Goal: Complete application form

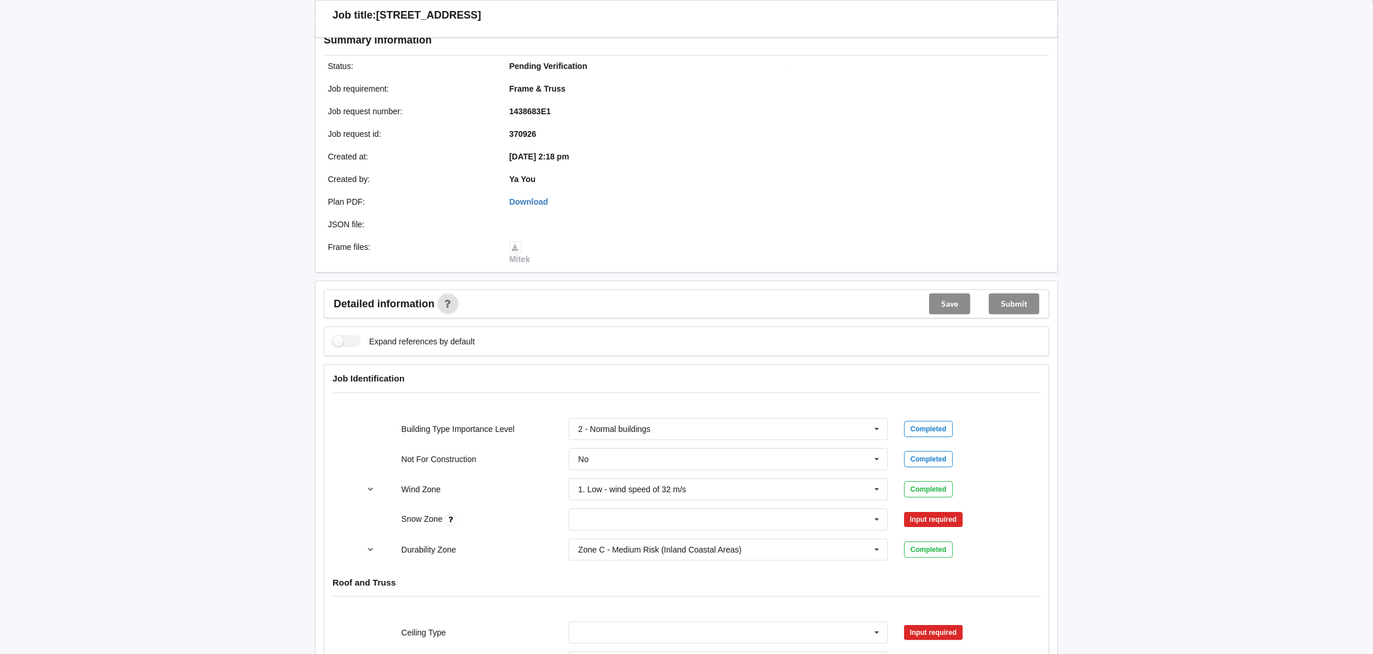
scroll to position [348, 0]
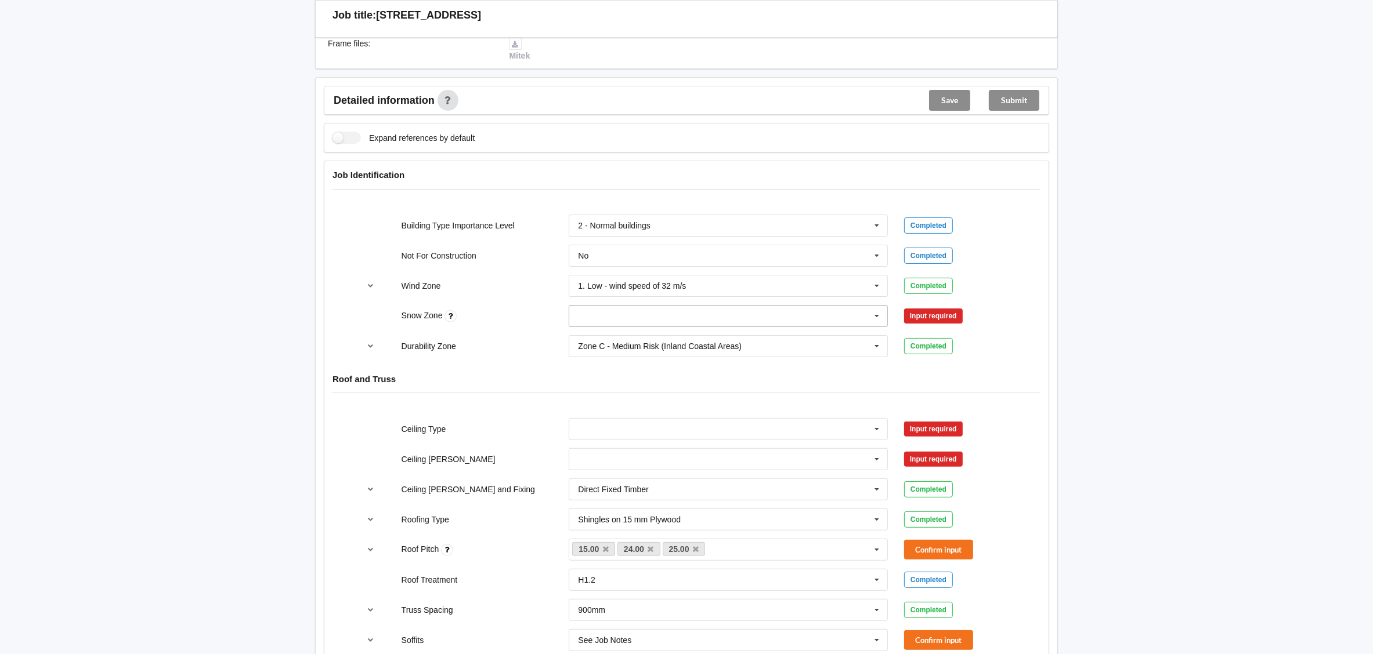
click at [662, 317] on input "text" at bounding box center [729, 316] width 318 height 21
click at [646, 341] on div "N0" at bounding box center [728, 337] width 318 height 21
click at [943, 320] on button "Confirm input" at bounding box center [938, 315] width 69 height 19
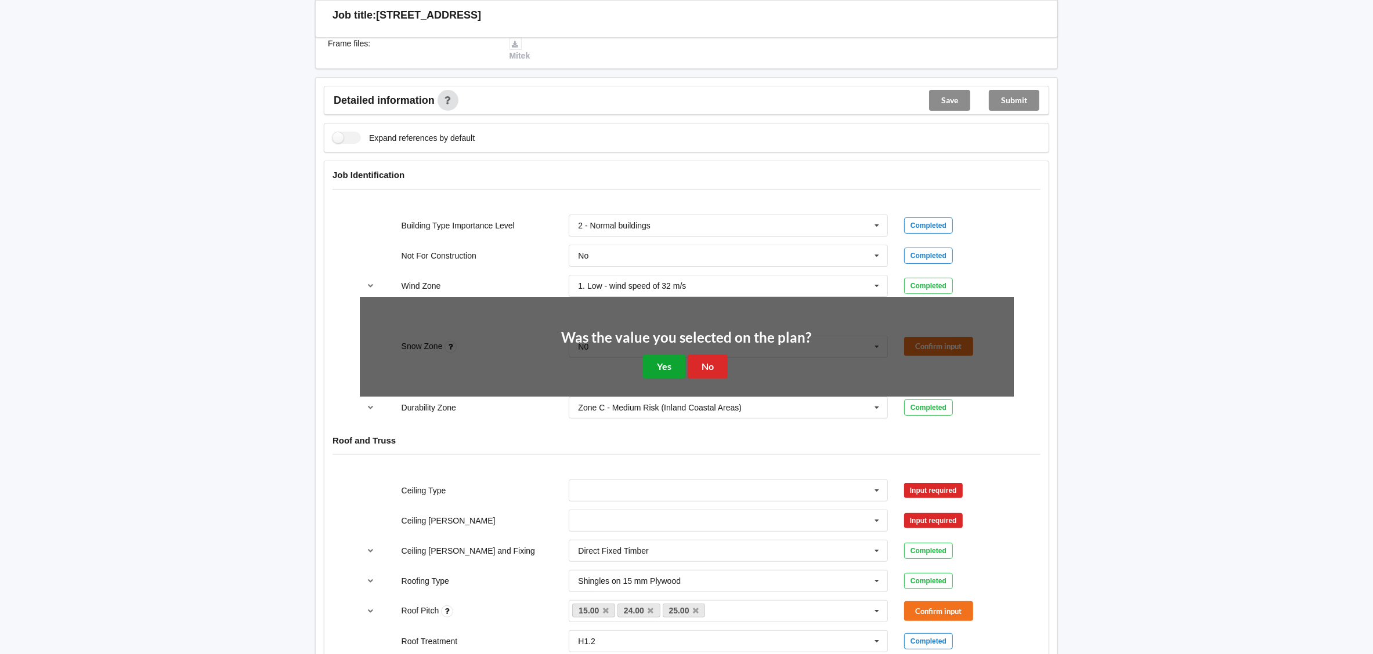
click at [652, 357] on button "Yes" at bounding box center [664, 367] width 42 height 24
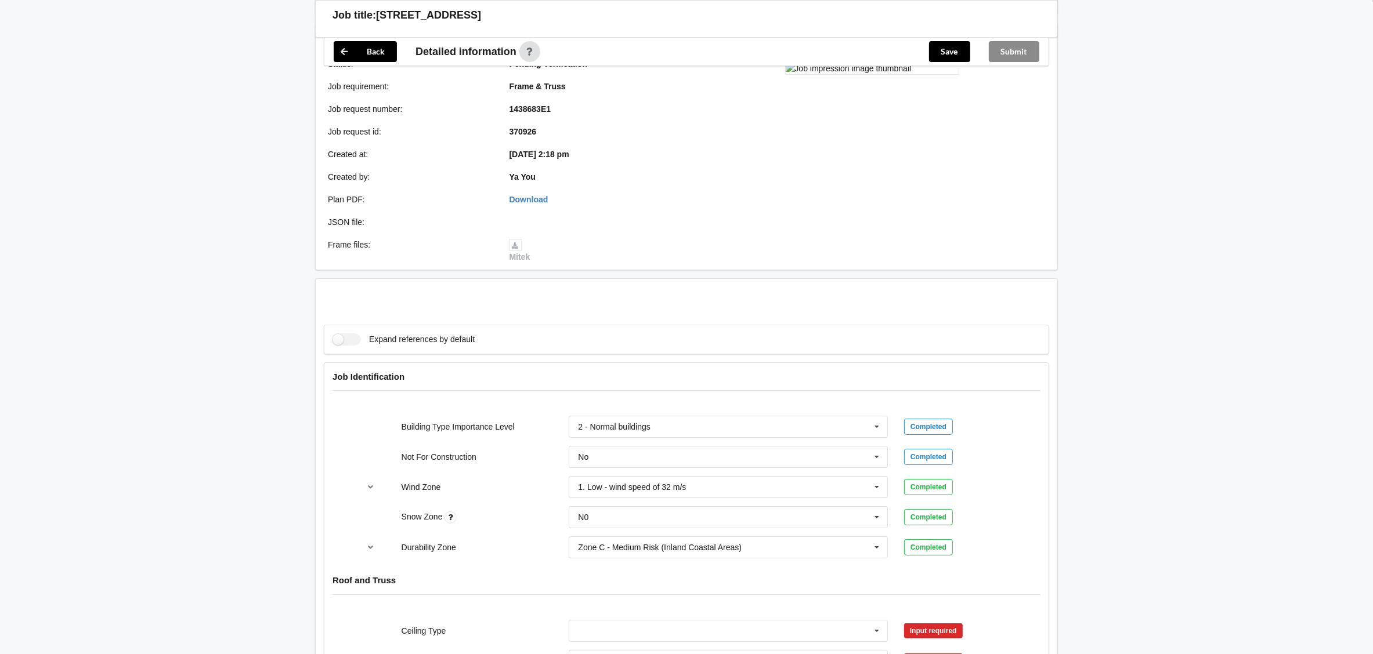
scroll to position [435, 0]
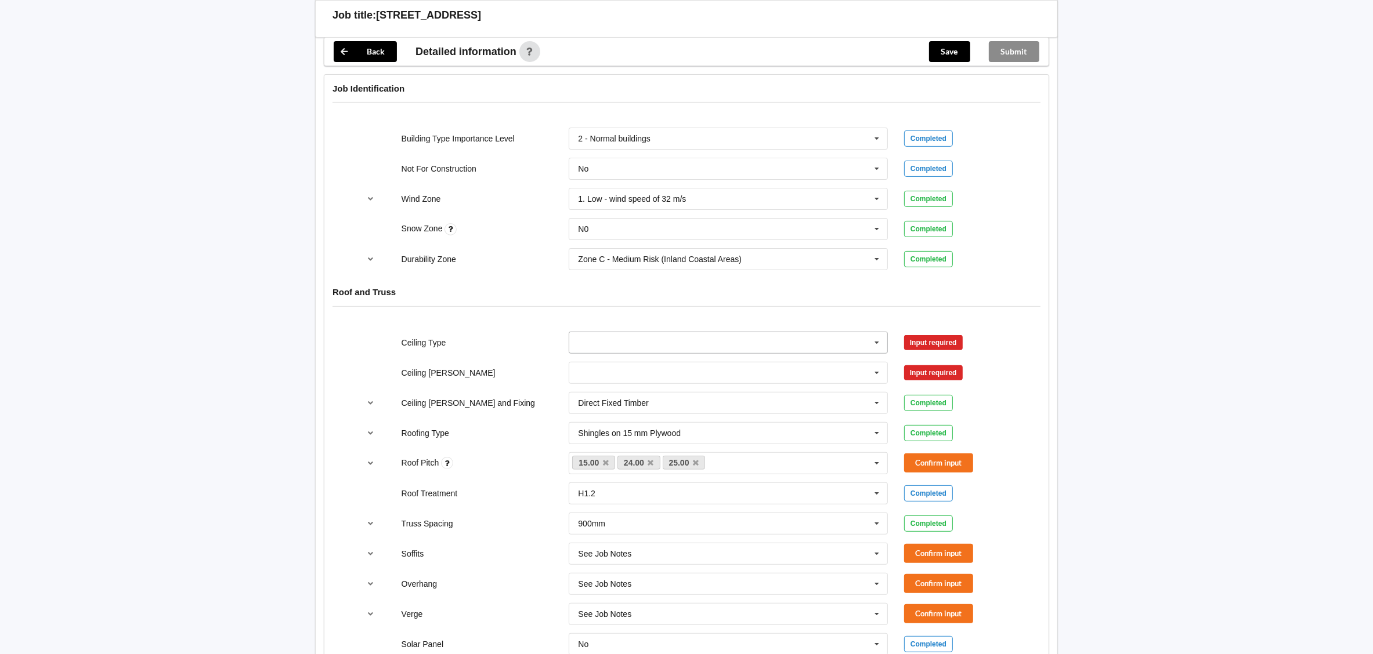
click at [722, 345] on input "text" at bounding box center [729, 342] width 318 height 21
click at [997, 235] on div "Completed" at bounding box center [959, 229] width 110 height 16
click at [656, 375] on input "text" at bounding box center [729, 373] width 318 height 21
click at [650, 395] on div "400mm" at bounding box center [728, 393] width 318 height 21
click at [932, 379] on button "Confirm input" at bounding box center [938, 372] width 69 height 19
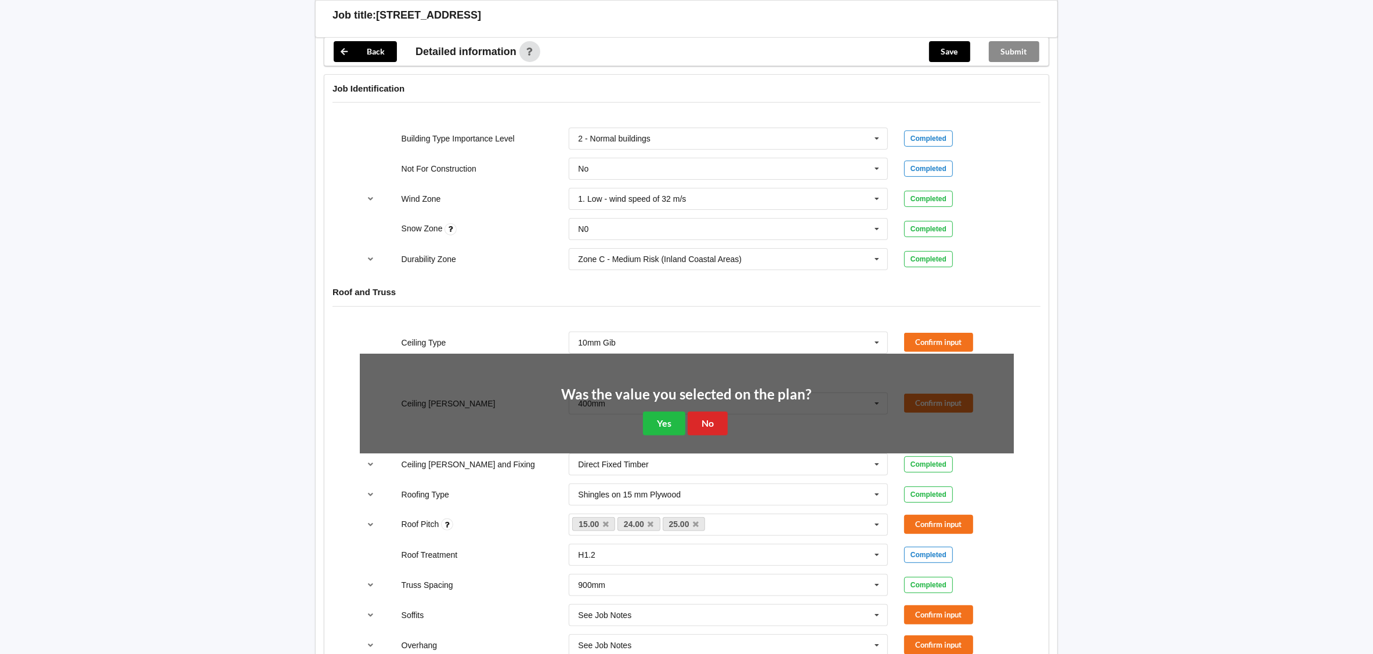
click at [640, 426] on div "Was the value you selected on the plan? Yes No" at bounding box center [687, 412] width 250 height 48
click at [642, 426] on div "Was the value you selected on the plan? Yes No" at bounding box center [687, 412] width 250 height 48
drag, startPoint x: 675, startPoint y: 415, endPoint x: 667, endPoint y: 424, distance: 11.5
click at [675, 414] on button "Yes" at bounding box center [664, 424] width 42 height 24
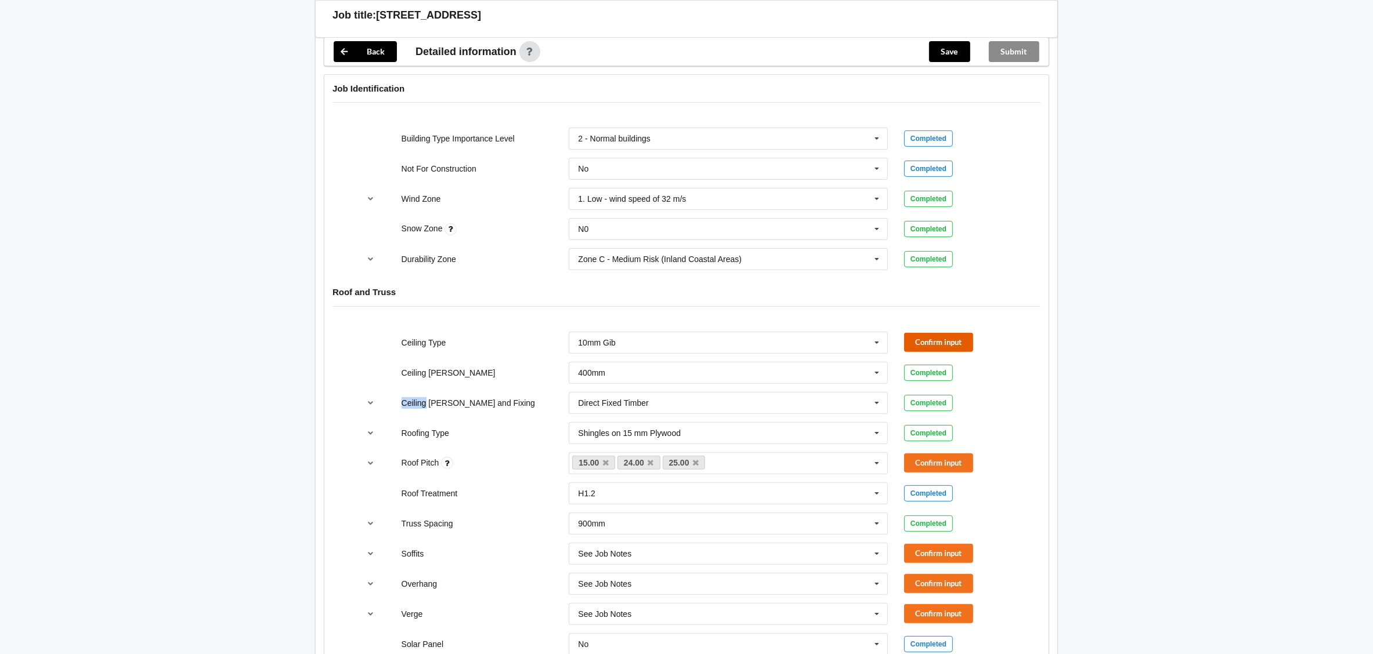
click at [932, 348] on button "Confirm input" at bounding box center [938, 342] width 69 height 19
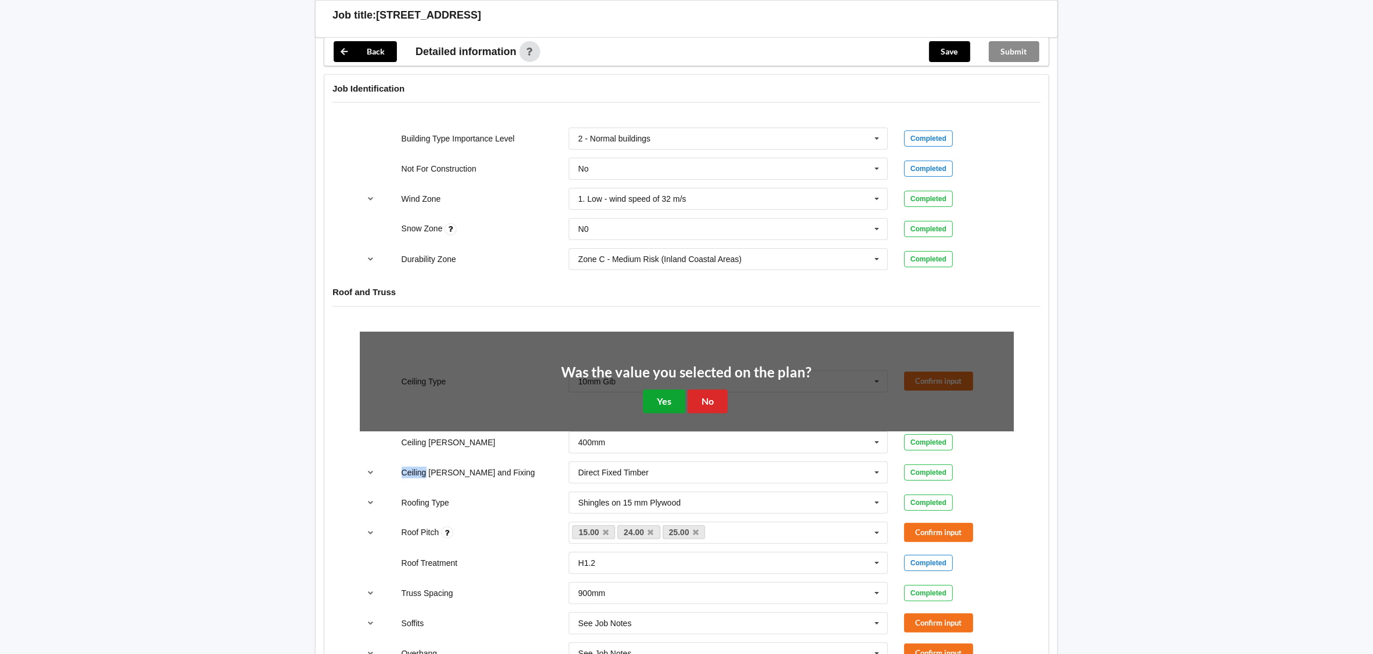
click at [656, 401] on button "Yes" at bounding box center [664, 402] width 42 height 24
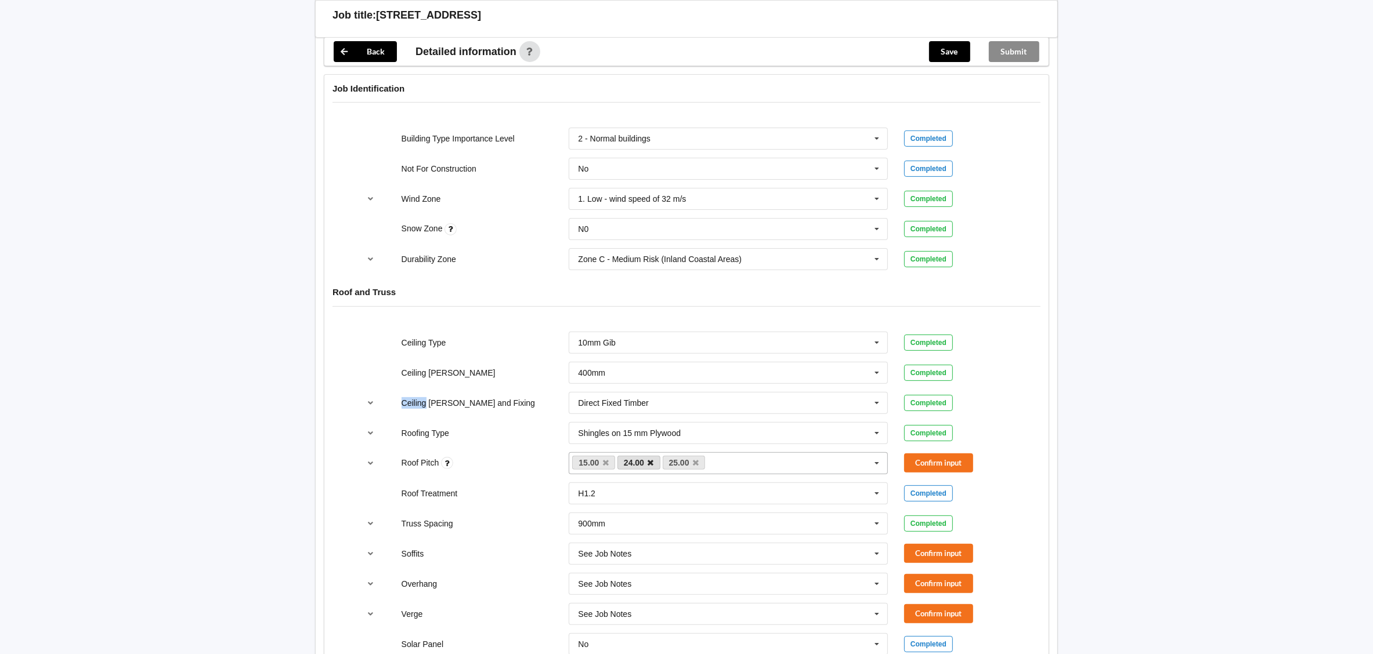
click at [650, 467] on icon at bounding box center [651, 464] width 6 height 8
click at [651, 465] on icon at bounding box center [651, 464] width 6 height 8
click at [936, 459] on button "Confirm input" at bounding box center [938, 463] width 69 height 19
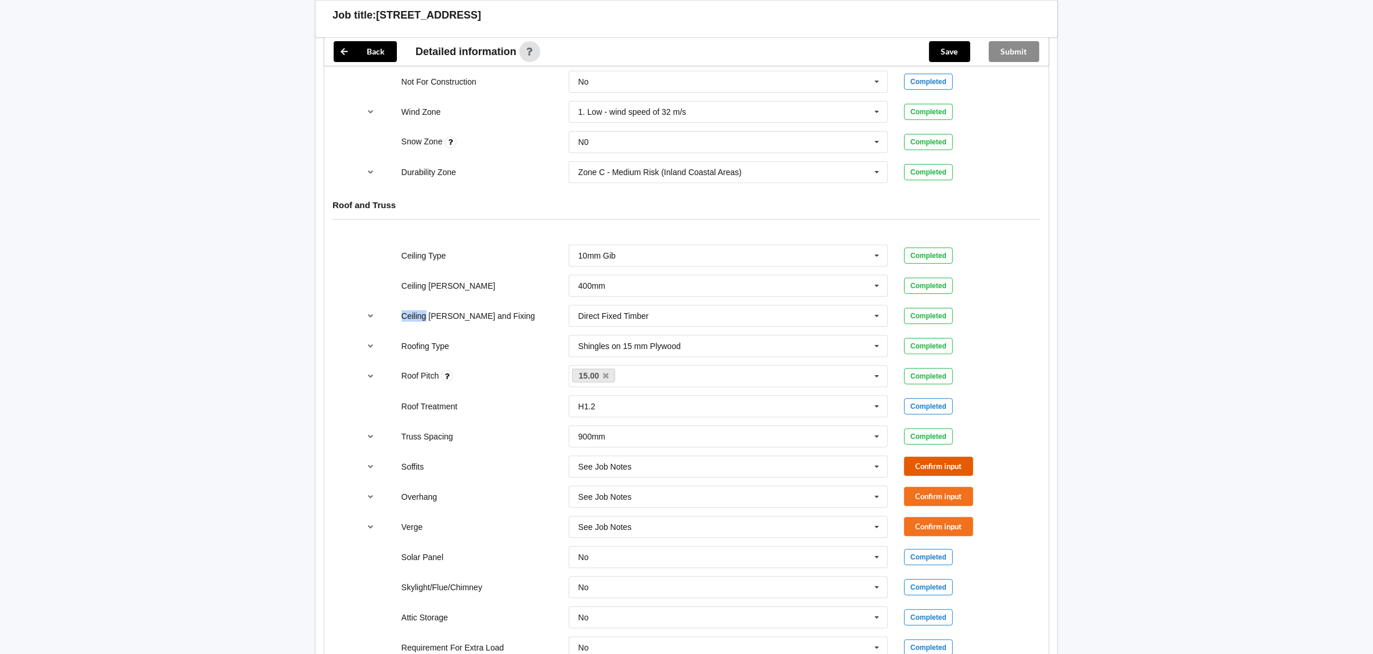
click at [945, 470] on button "Confirm input" at bounding box center [938, 466] width 69 height 19
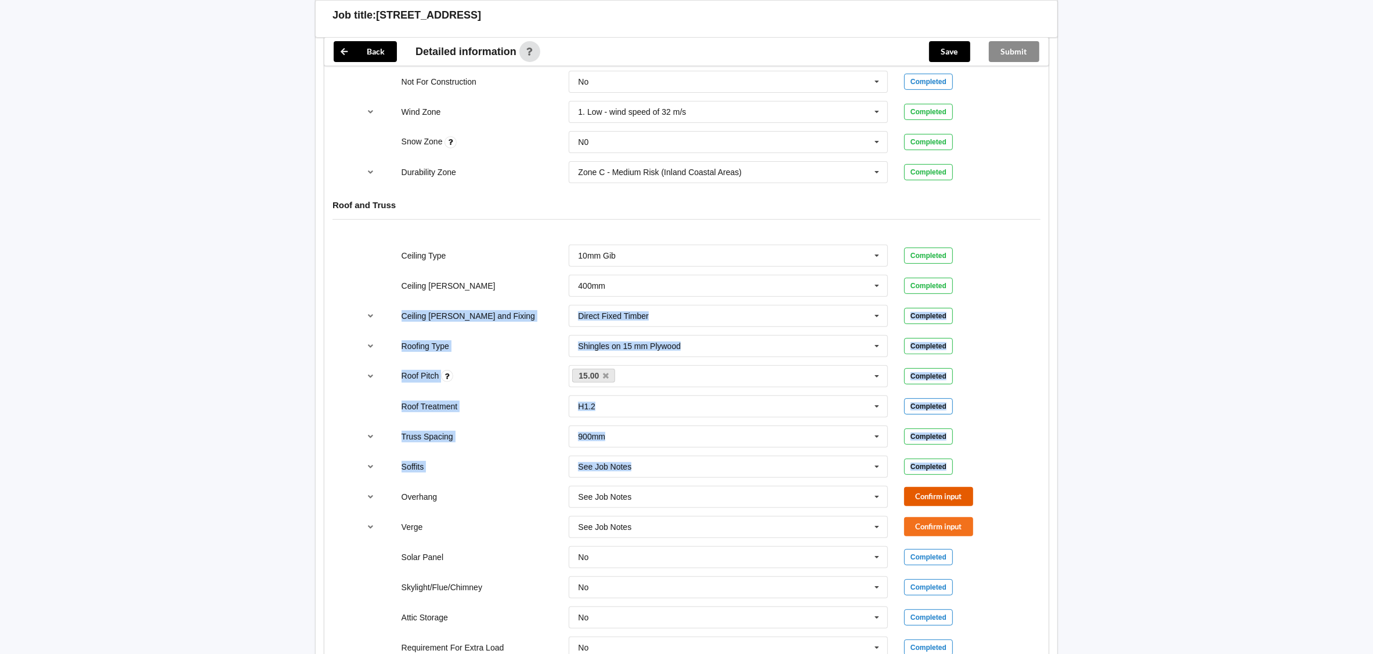
drag, startPoint x: 945, startPoint y: 470, endPoint x: 933, endPoint y: 497, distance: 29.1
click at [933, 497] on button "Confirm input" at bounding box center [938, 496] width 69 height 19
click at [924, 537] on button "Confirm input" at bounding box center [938, 527] width 69 height 19
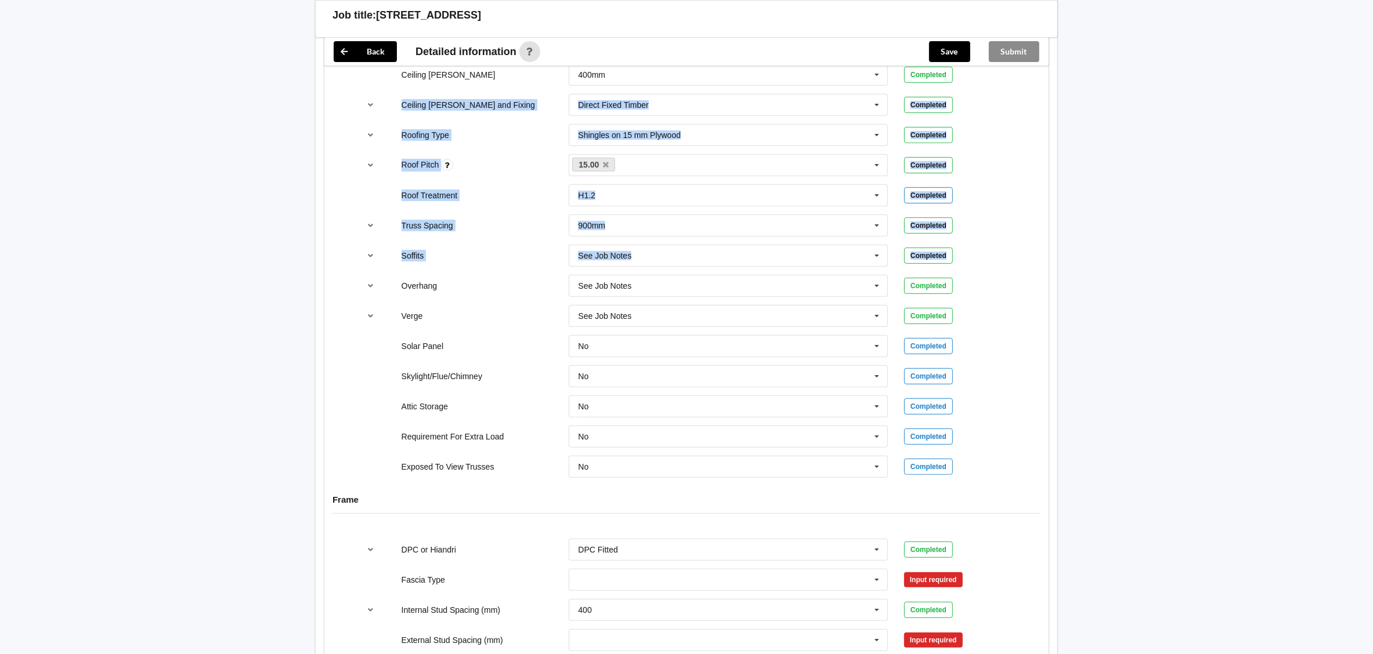
scroll to position [957, 0]
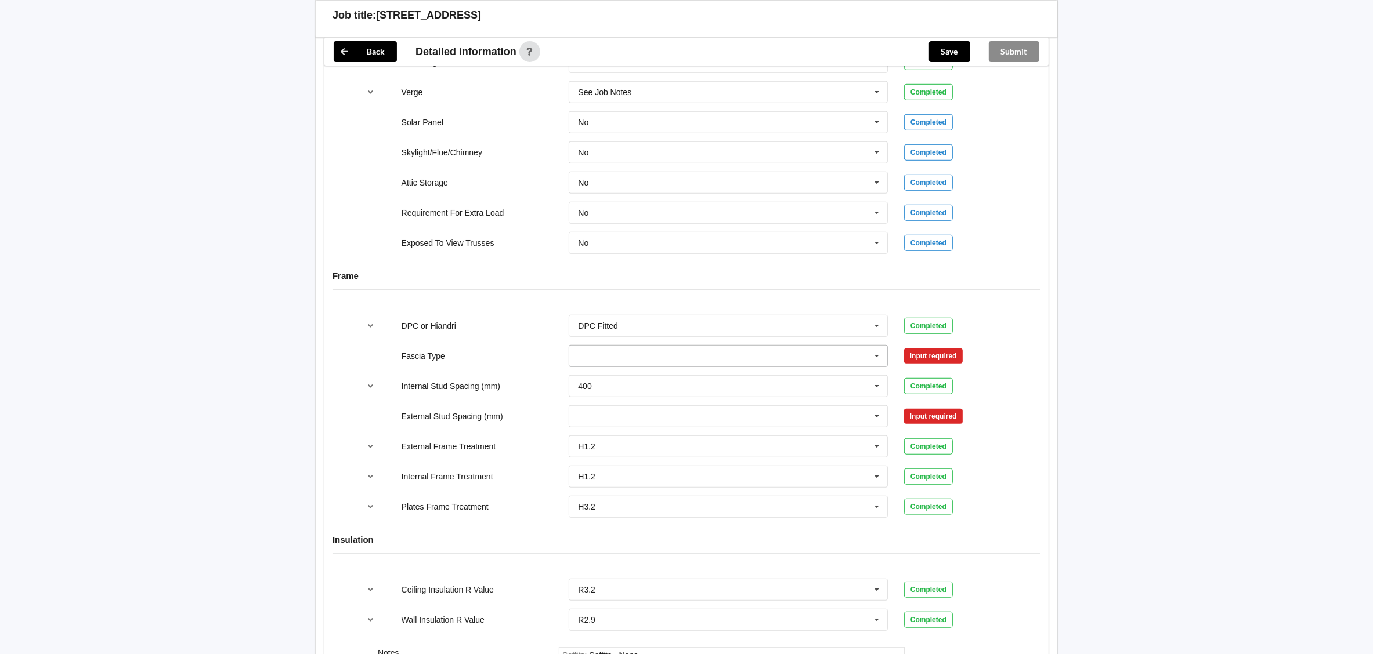
click at [732, 364] on input "text" at bounding box center [729, 356] width 318 height 21
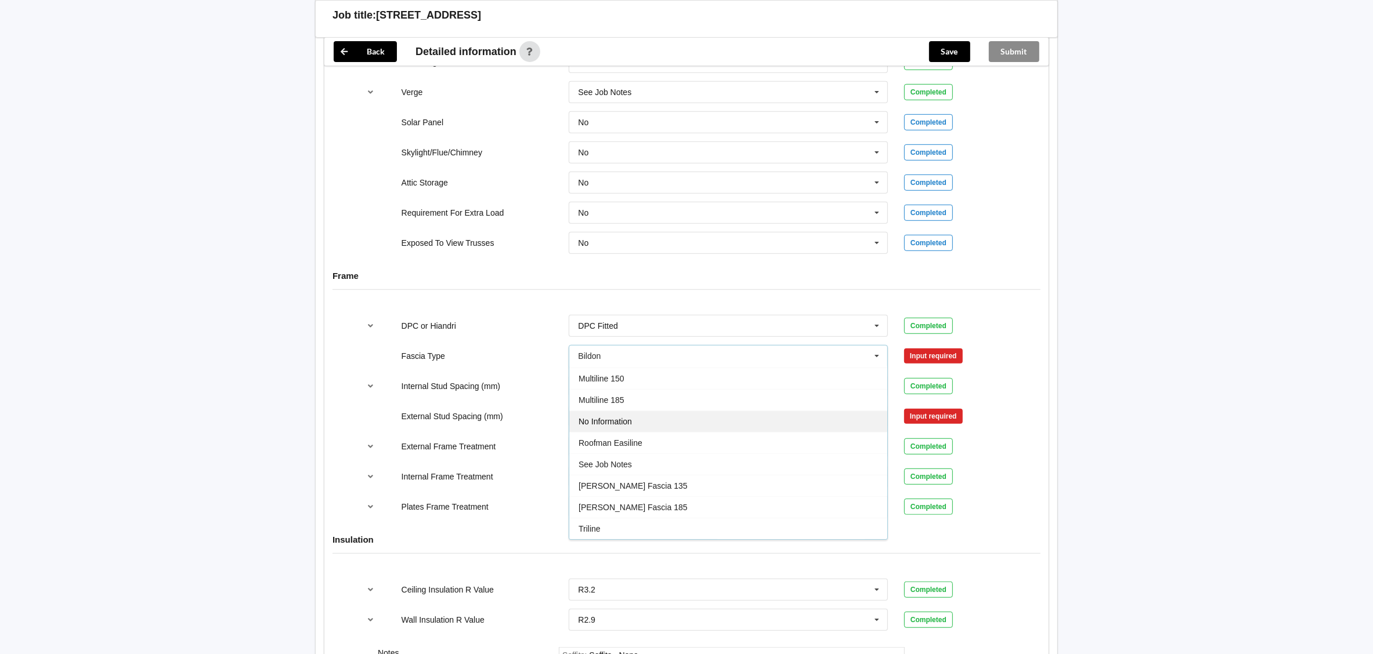
click at [810, 424] on div "No Information" at bounding box center [728, 421] width 318 height 21
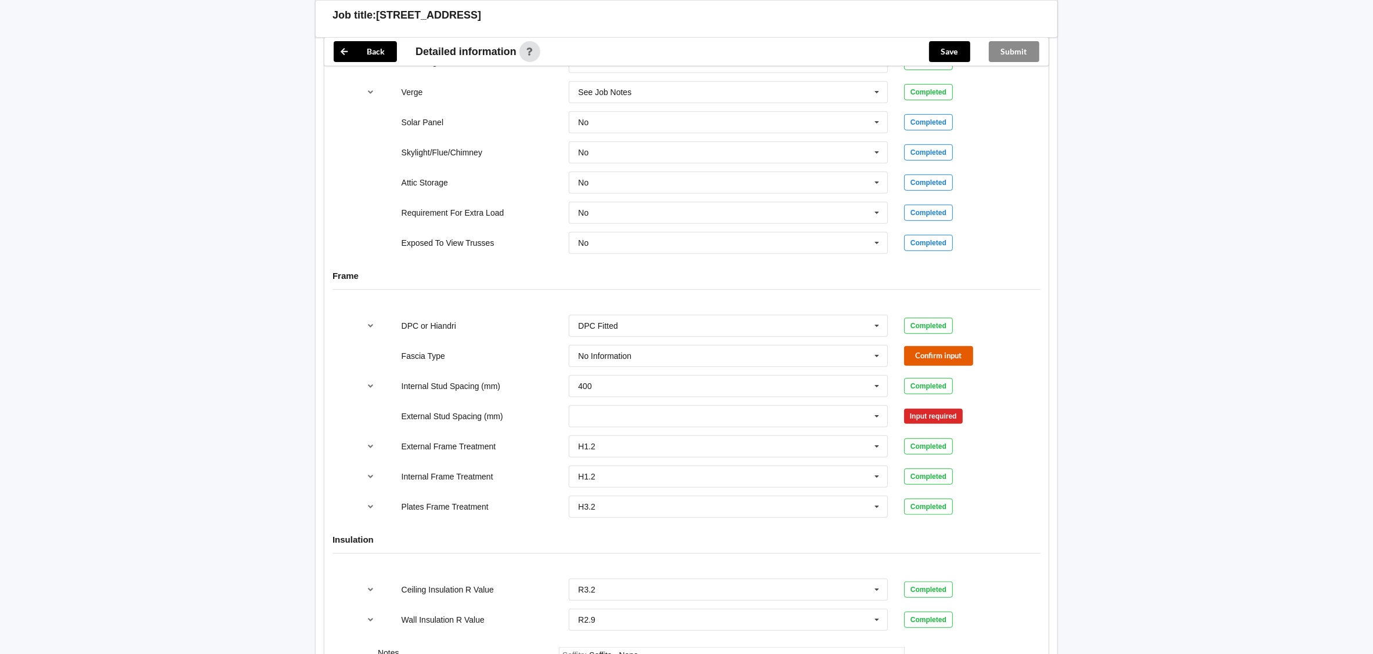
click at [922, 361] on button "Confirm input" at bounding box center [938, 355] width 69 height 19
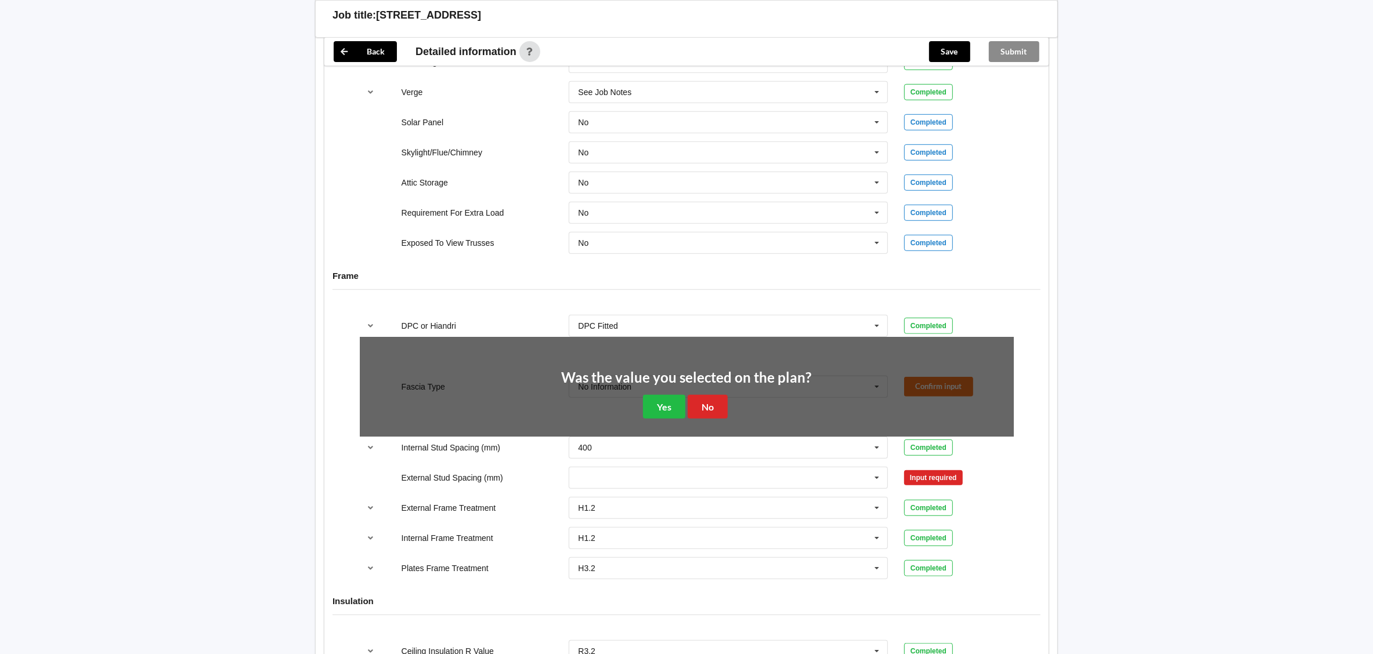
click at [641, 404] on div "Was the value you selected on the plan? Yes No" at bounding box center [687, 395] width 250 height 48
drag, startPoint x: 641, startPoint y: 404, endPoint x: 676, endPoint y: 413, distance: 35.7
click at [676, 413] on button "Yes" at bounding box center [664, 407] width 42 height 24
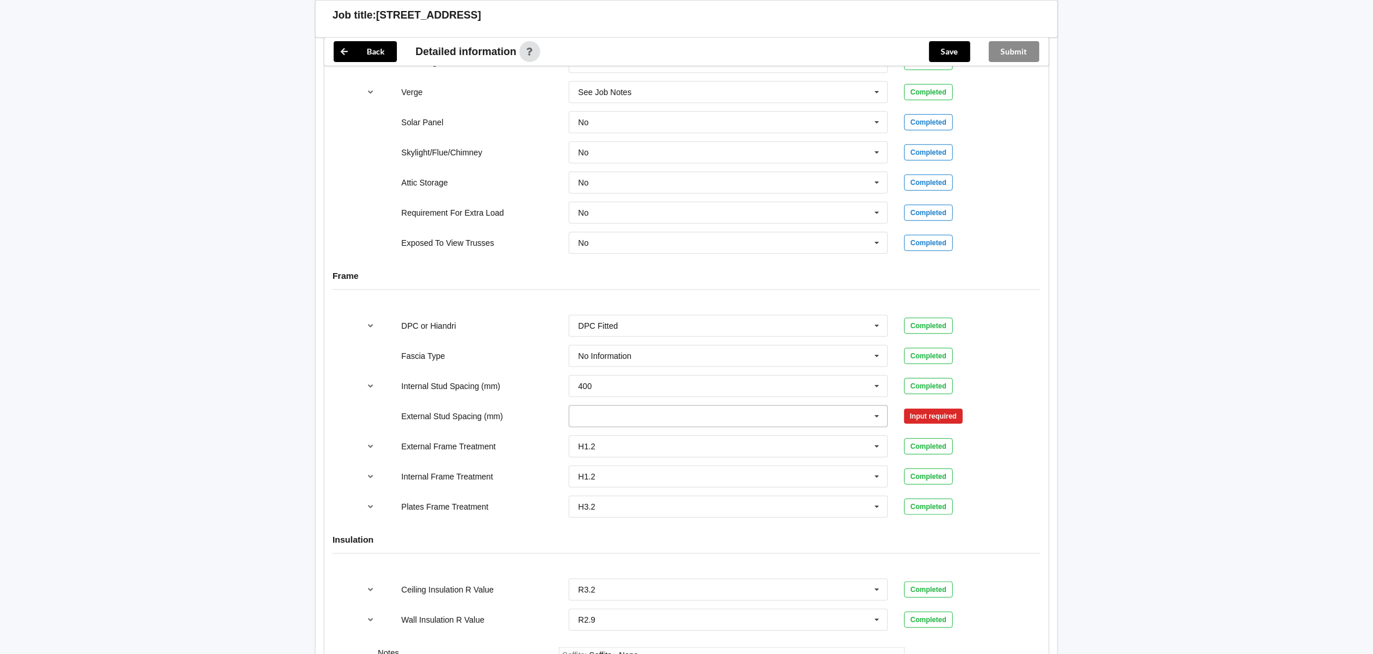
click at [880, 425] on icon at bounding box center [876, 416] width 17 height 21
click at [692, 569] on div "Multiple Values – See As Per Plan" at bounding box center [728, 566] width 318 height 21
click at [692, 569] on div "Insulation" at bounding box center [686, 548] width 724 height 45
drag, startPoint x: 692, startPoint y: 569, endPoint x: 940, endPoint y: 417, distance: 290.7
click at [940, 417] on button "Confirm input" at bounding box center [938, 416] width 69 height 19
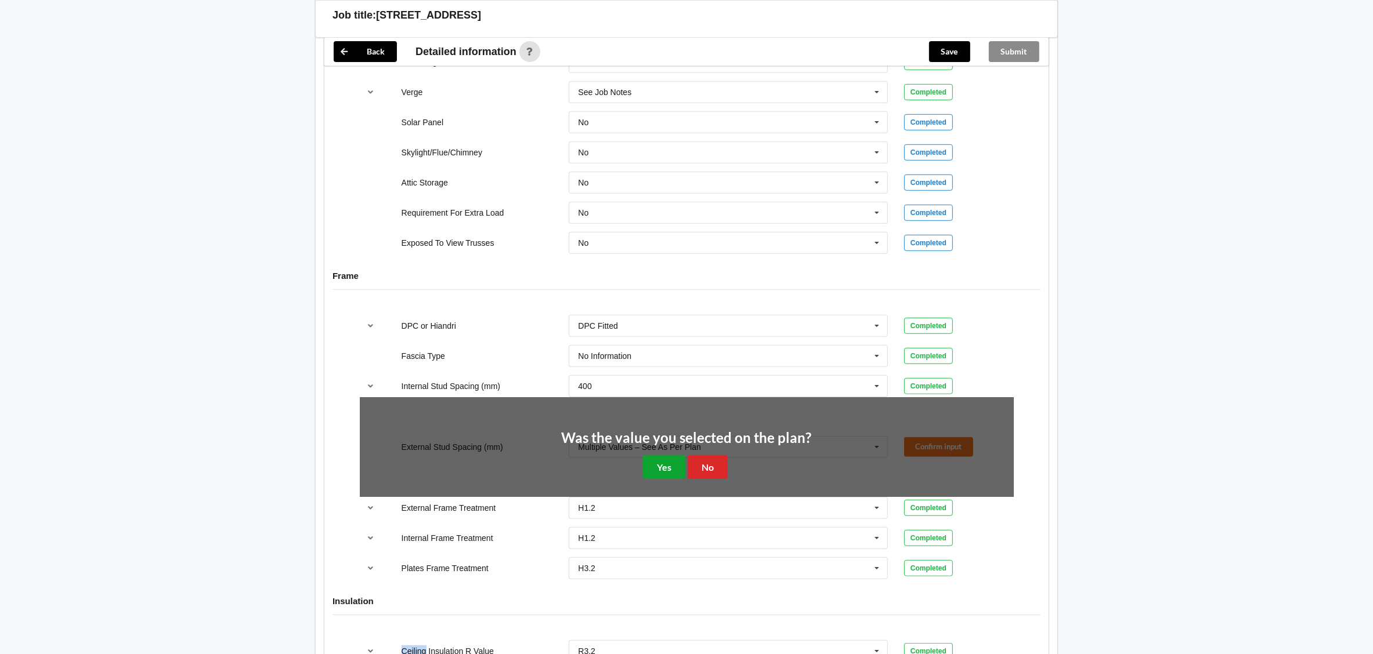
drag, startPoint x: 653, startPoint y: 473, endPoint x: 767, endPoint y: 436, distance: 120.0
click at [654, 473] on button "Yes" at bounding box center [664, 467] width 42 height 24
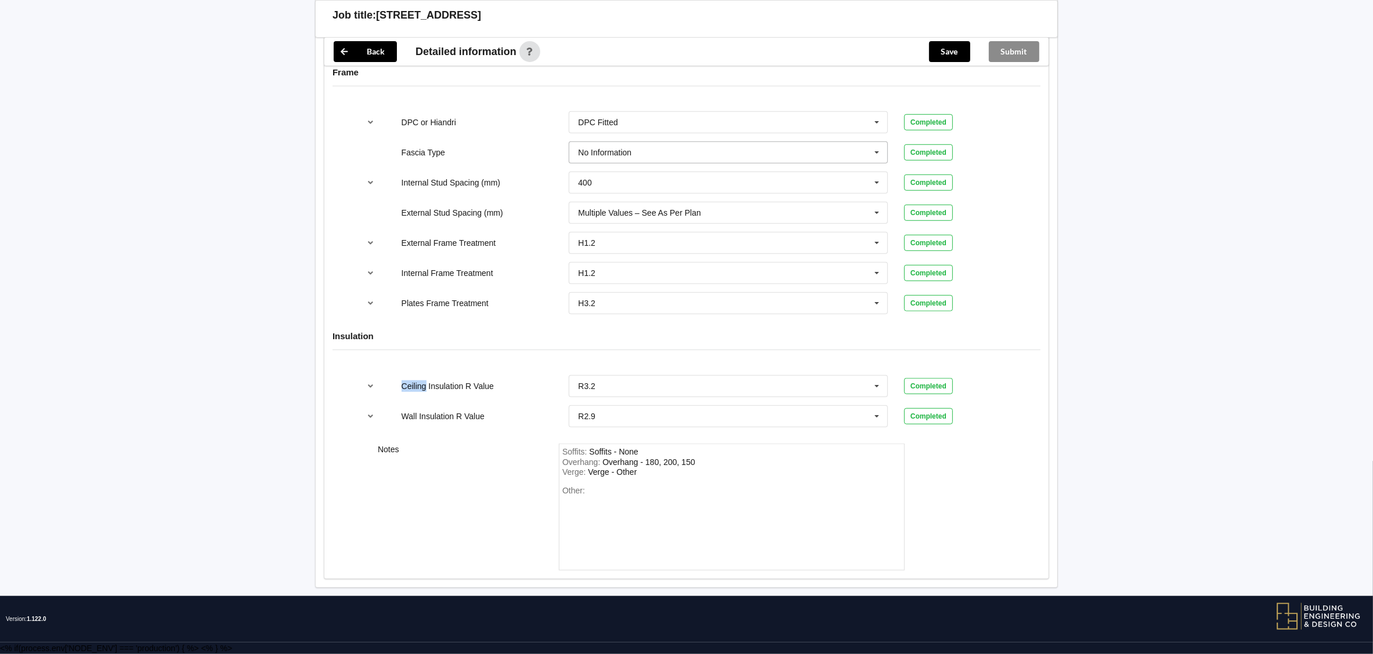
scroll to position [1170, 0]
click at [602, 494] on div "Other:" at bounding box center [731, 526] width 339 height 81
click at [956, 45] on button "Save" at bounding box center [949, 51] width 41 height 21
click at [1015, 46] on button "Submit" at bounding box center [1014, 51] width 50 height 21
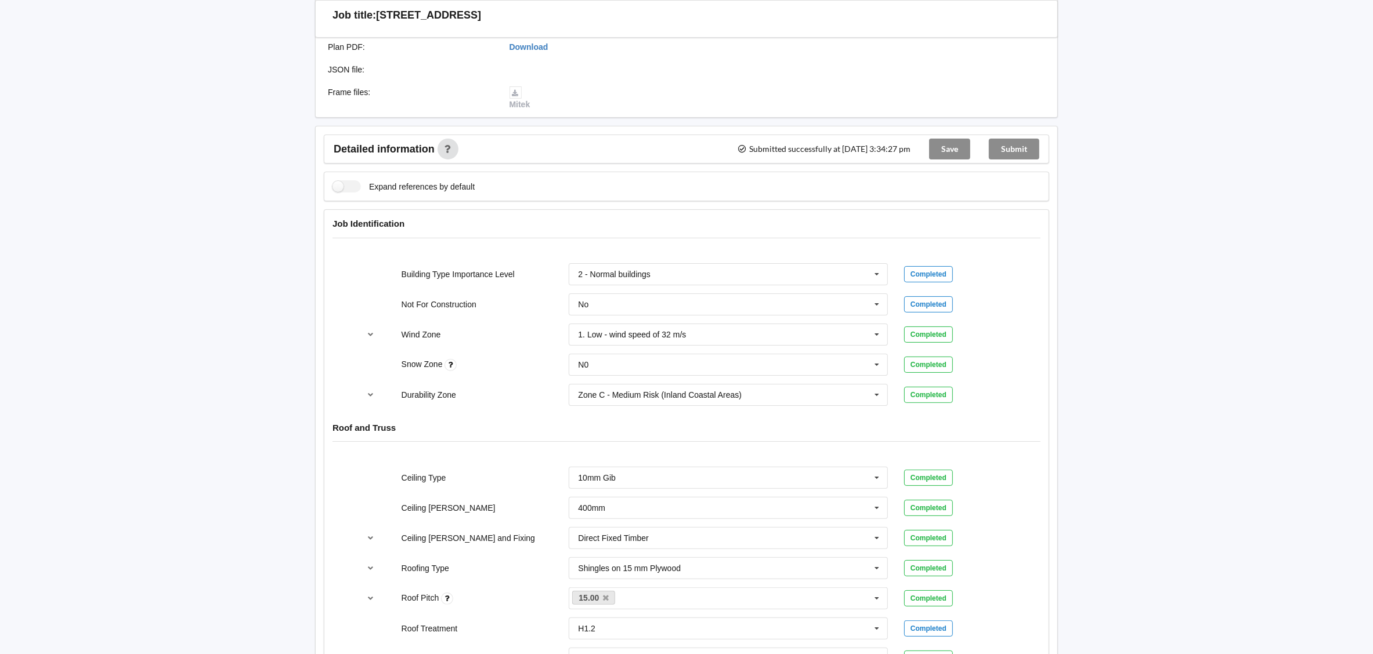
scroll to position [0, 0]
